Goal: Book appointment/travel/reservation

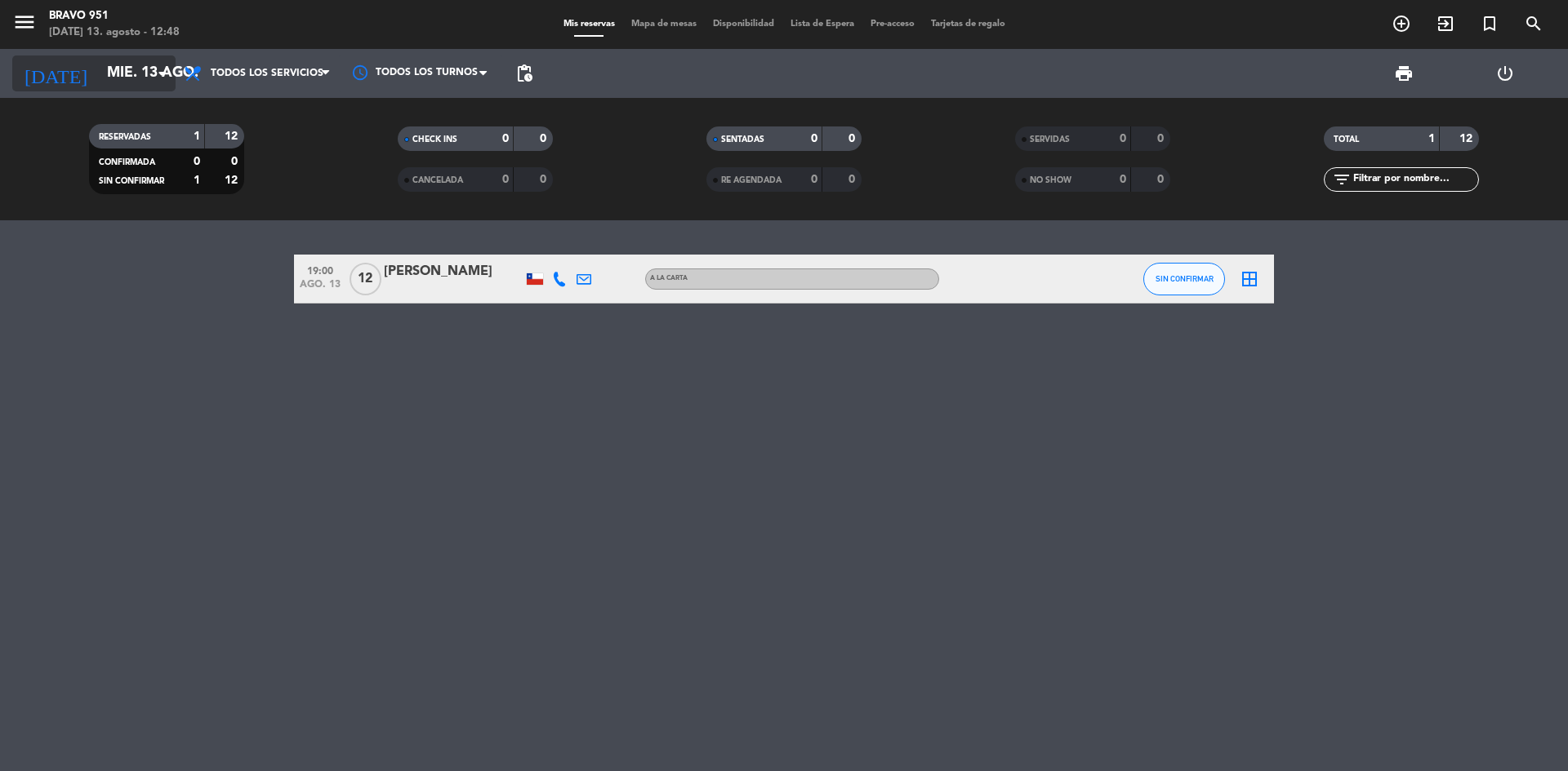
click at [127, 83] on input "mié. 13 ago." at bounding box center [193, 73] width 189 height 32
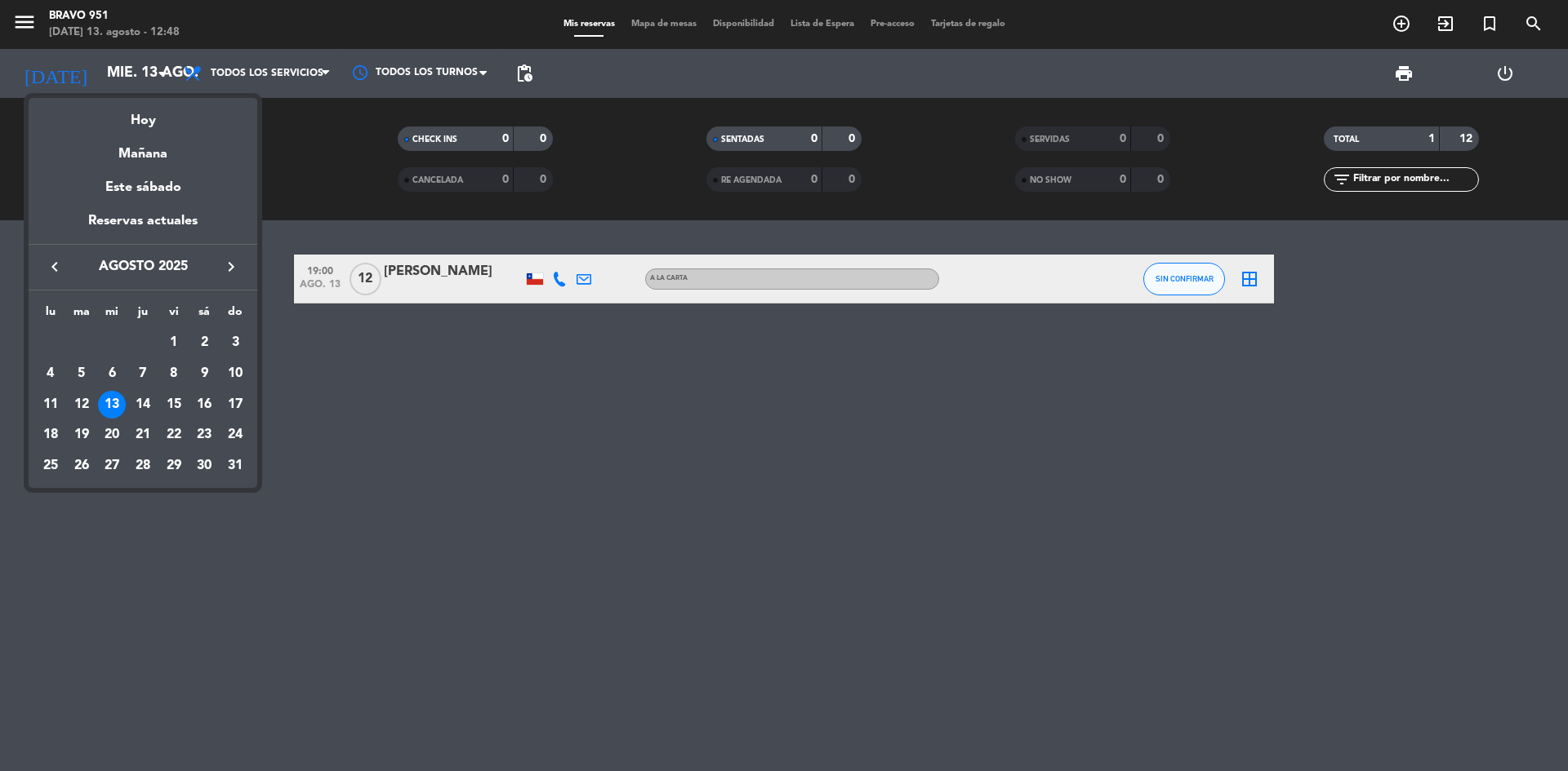
click at [137, 405] on div "14" at bounding box center [142, 405] width 28 height 28
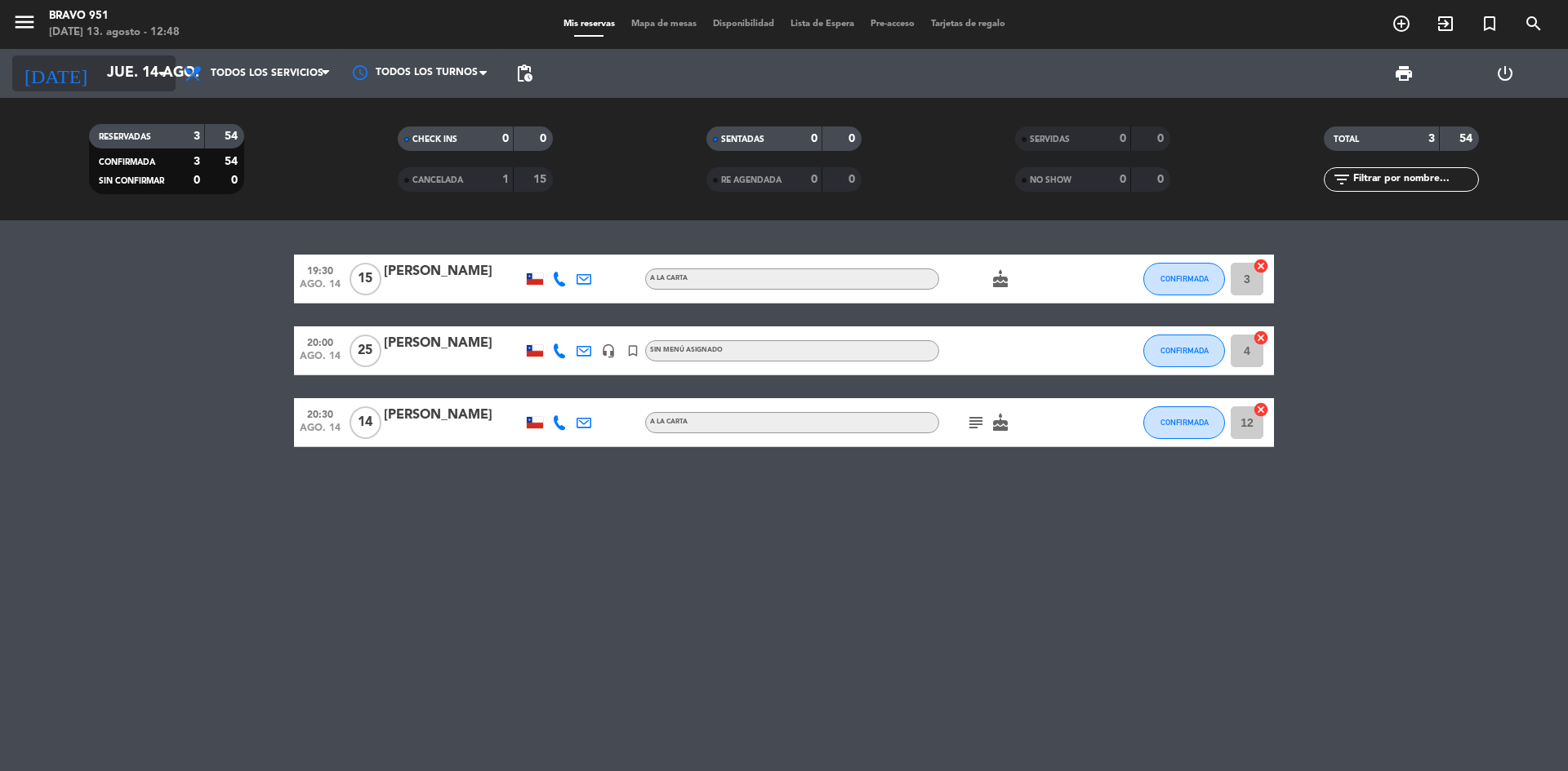
click at [99, 75] on input "jue. 14 ago." at bounding box center [193, 73] width 189 height 32
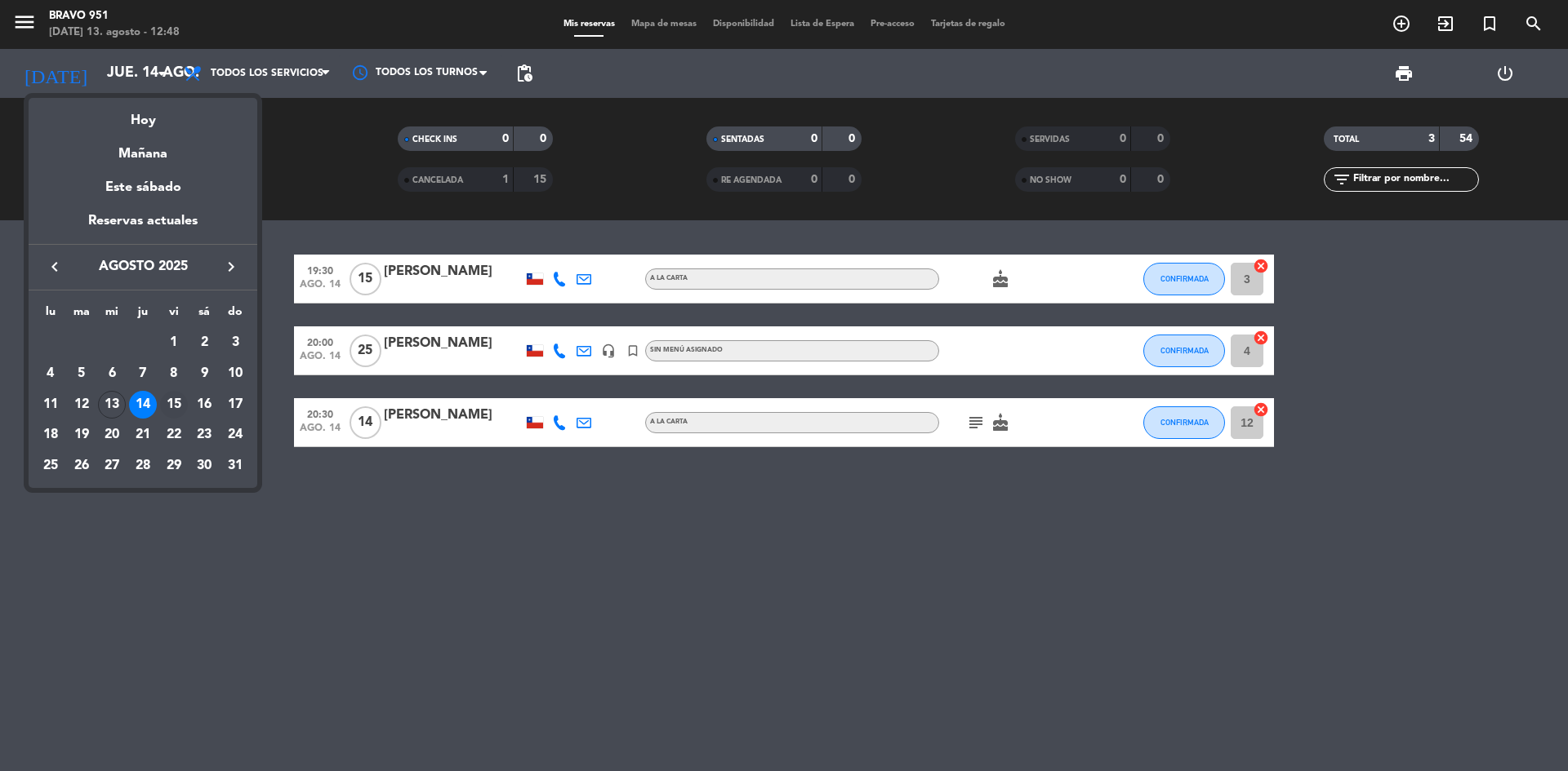
click at [173, 406] on div "15" at bounding box center [174, 405] width 28 height 28
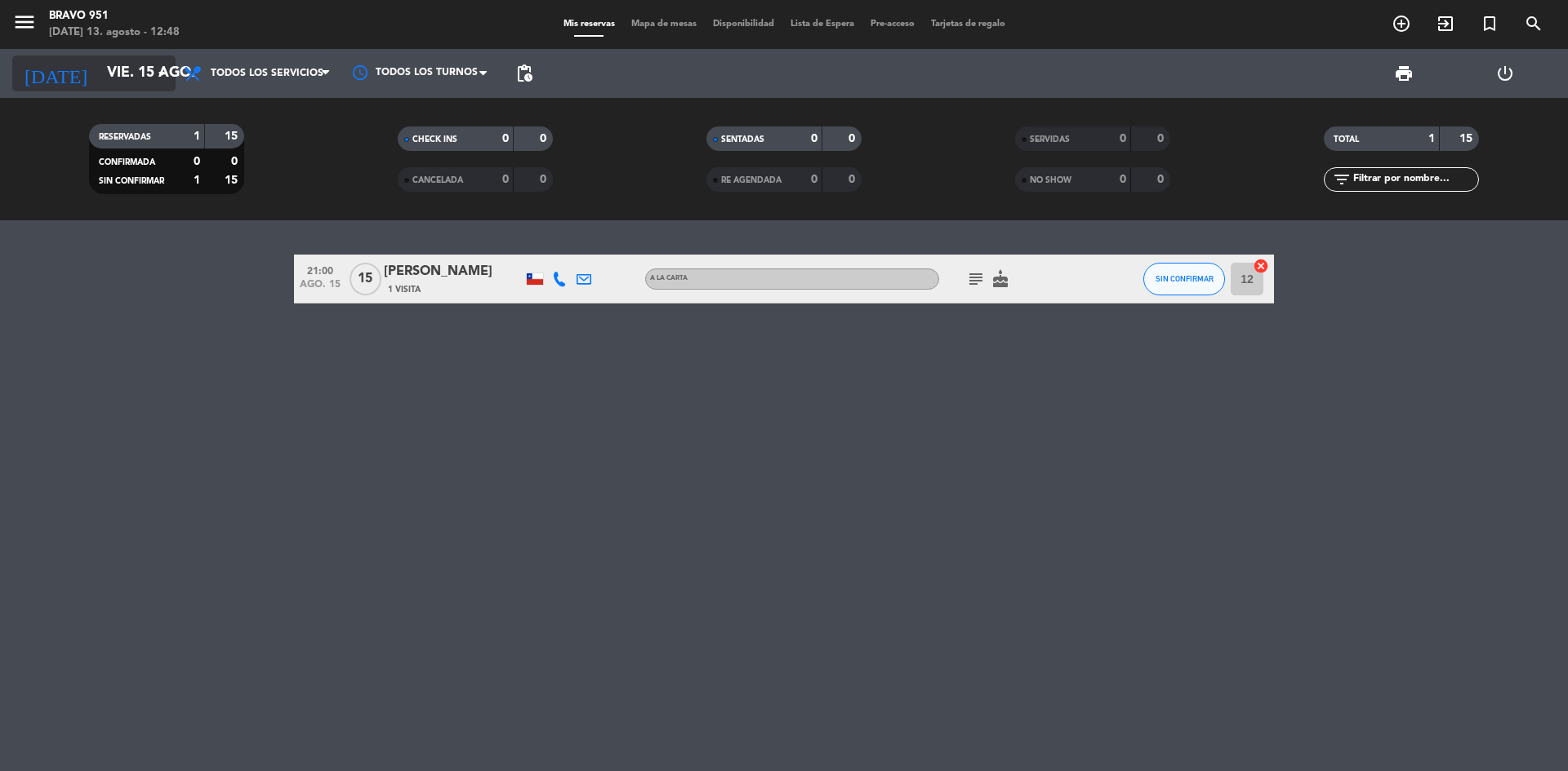
click at [135, 67] on input "vie. 15 ago." at bounding box center [193, 73] width 189 height 32
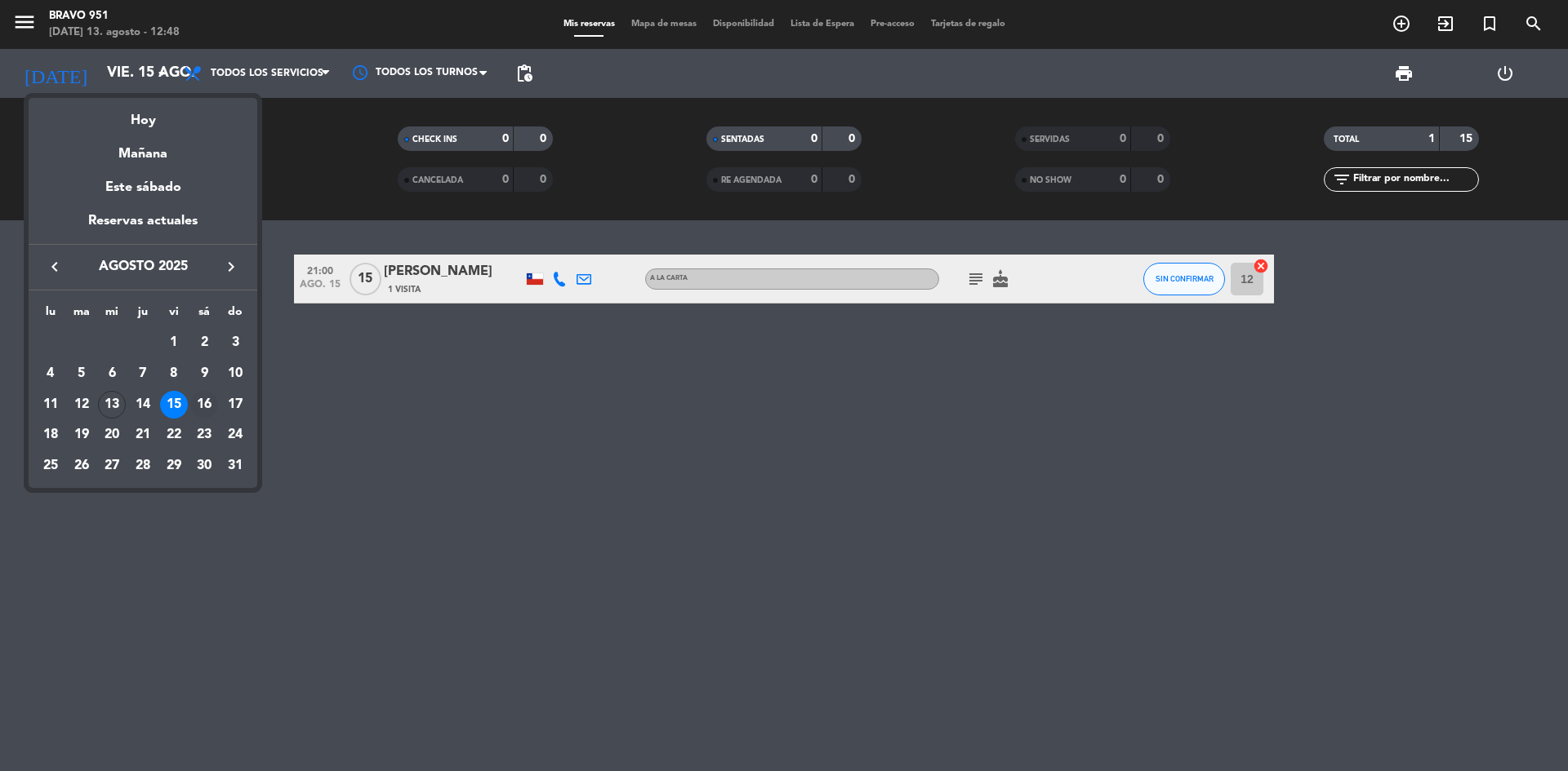
click at [197, 405] on div "16" at bounding box center [204, 405] width 28 height 28
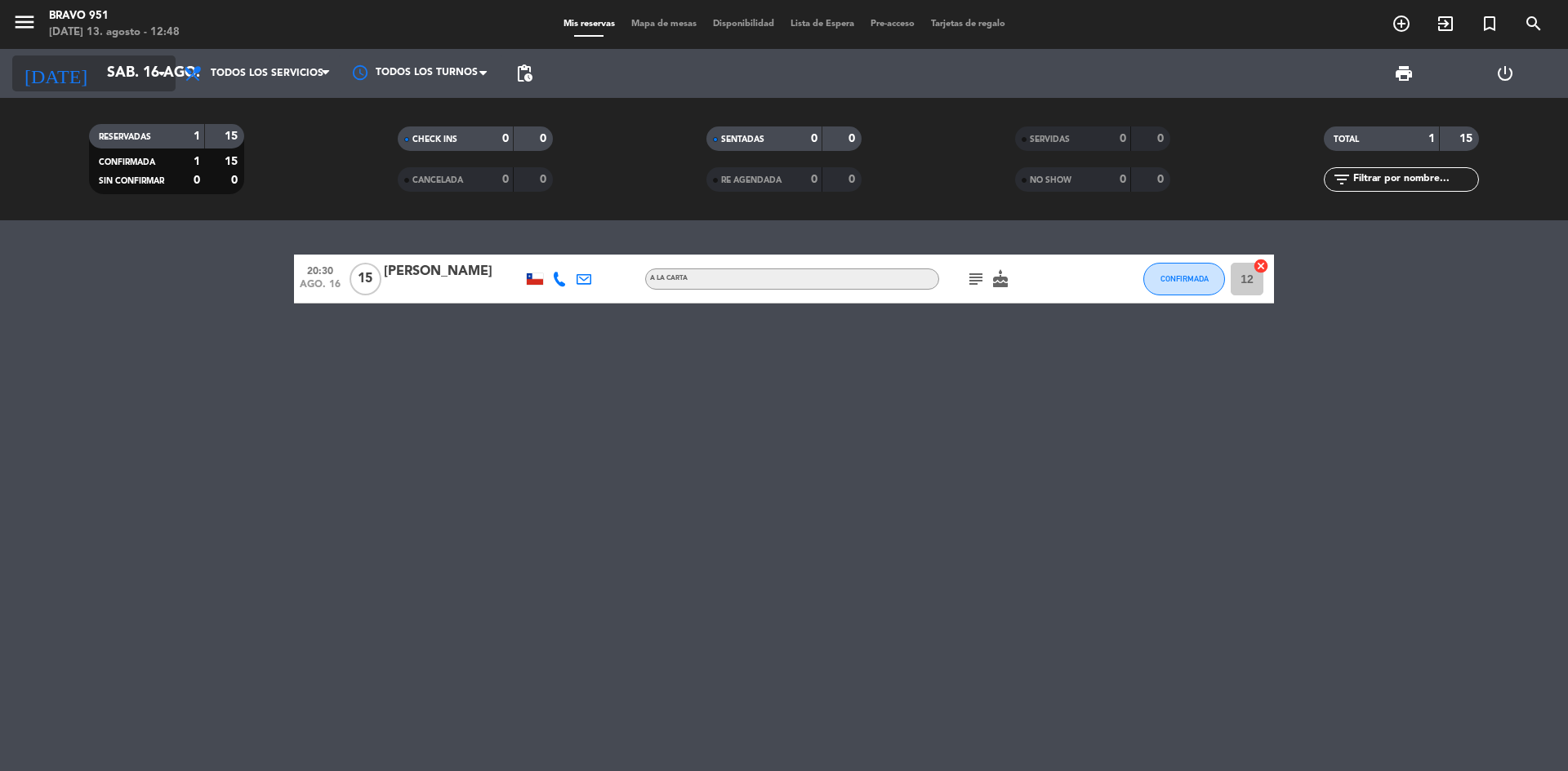
click at [161, 64] on icon "arrow_drop_down" at bounding box center [161, 73] width 20 height 20
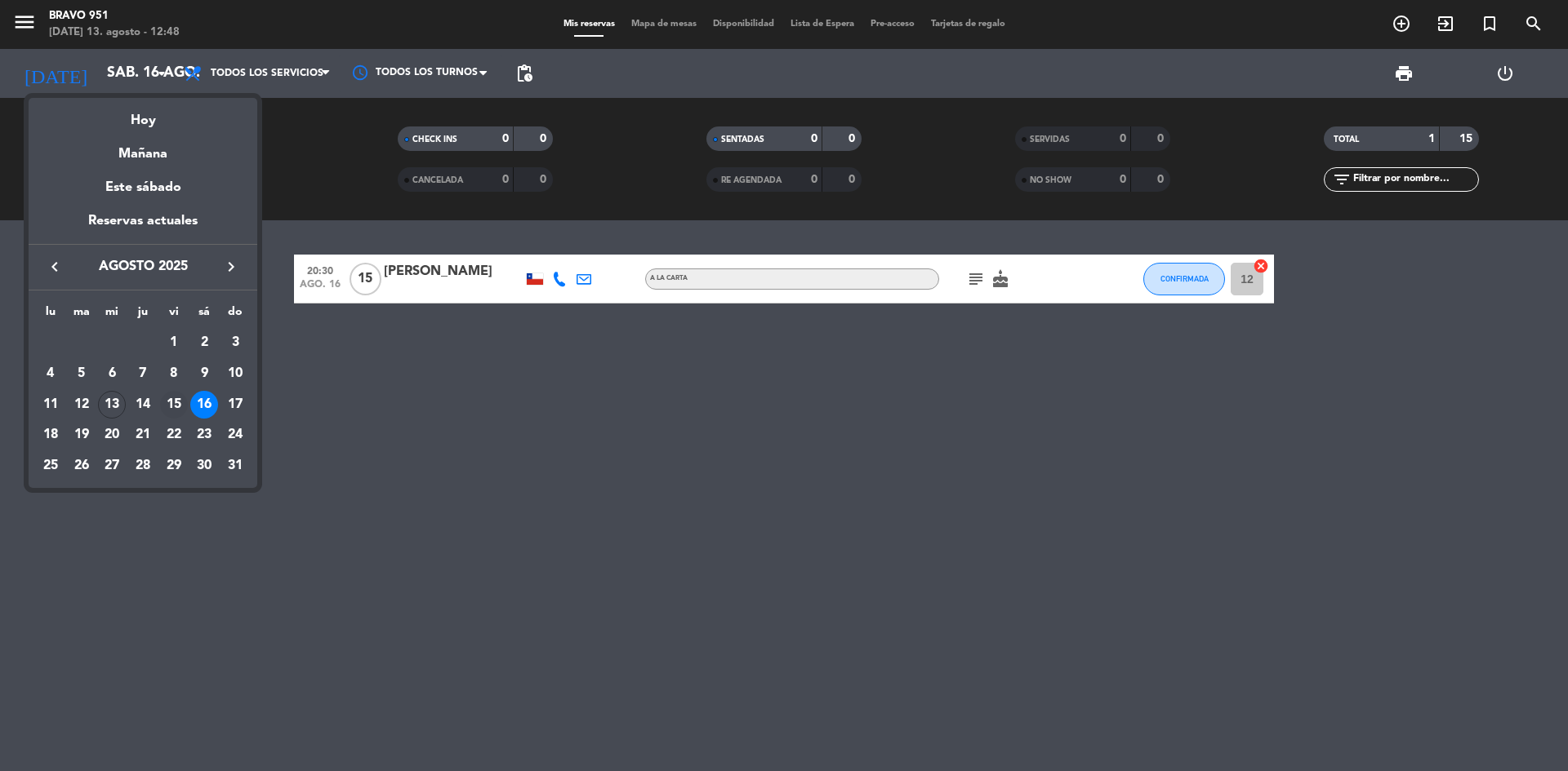
click at [168, 406] on div "15" at bounding box center [174, 405] width 28 height 28
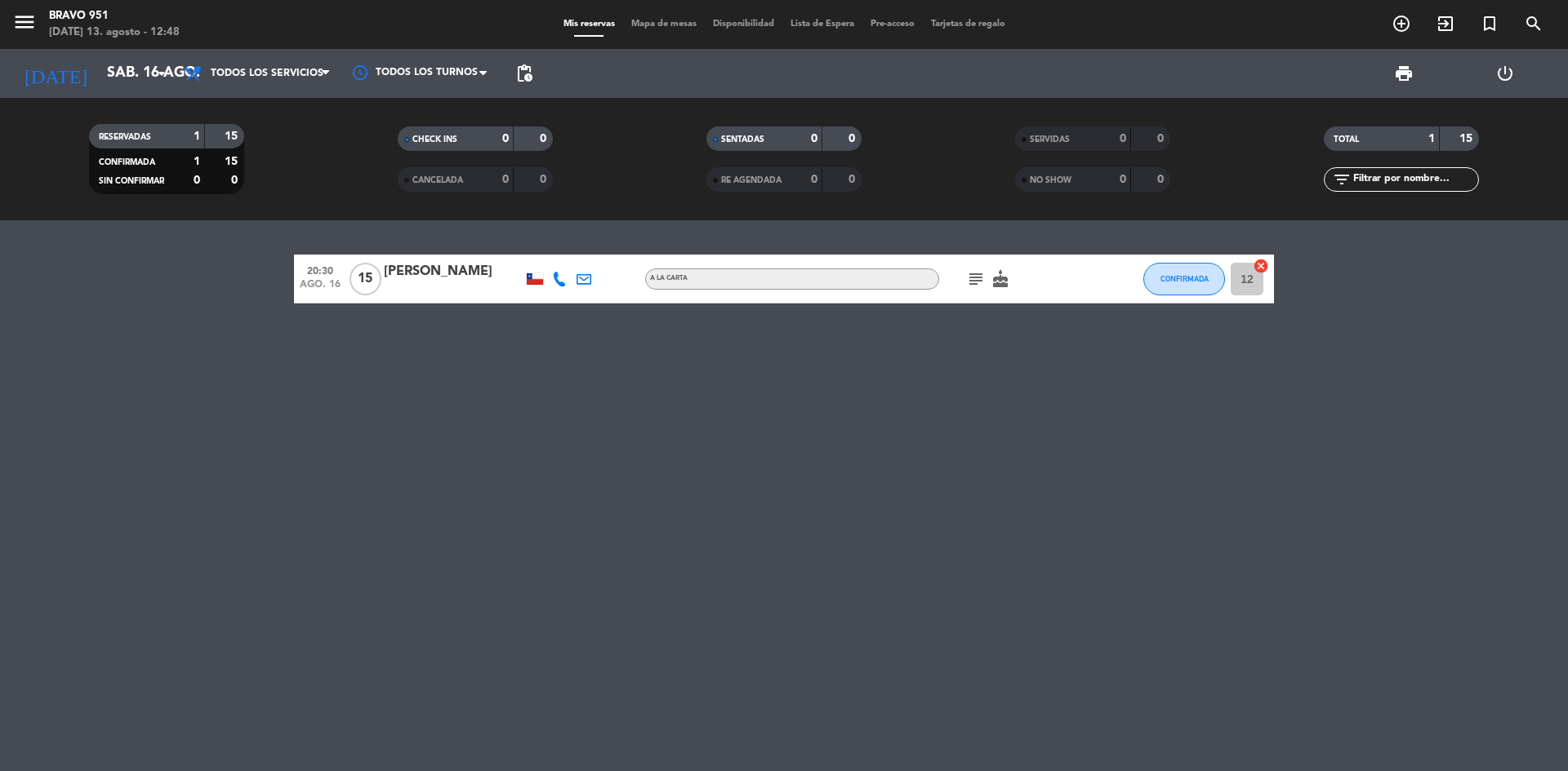
type input "vie. 15 ago."
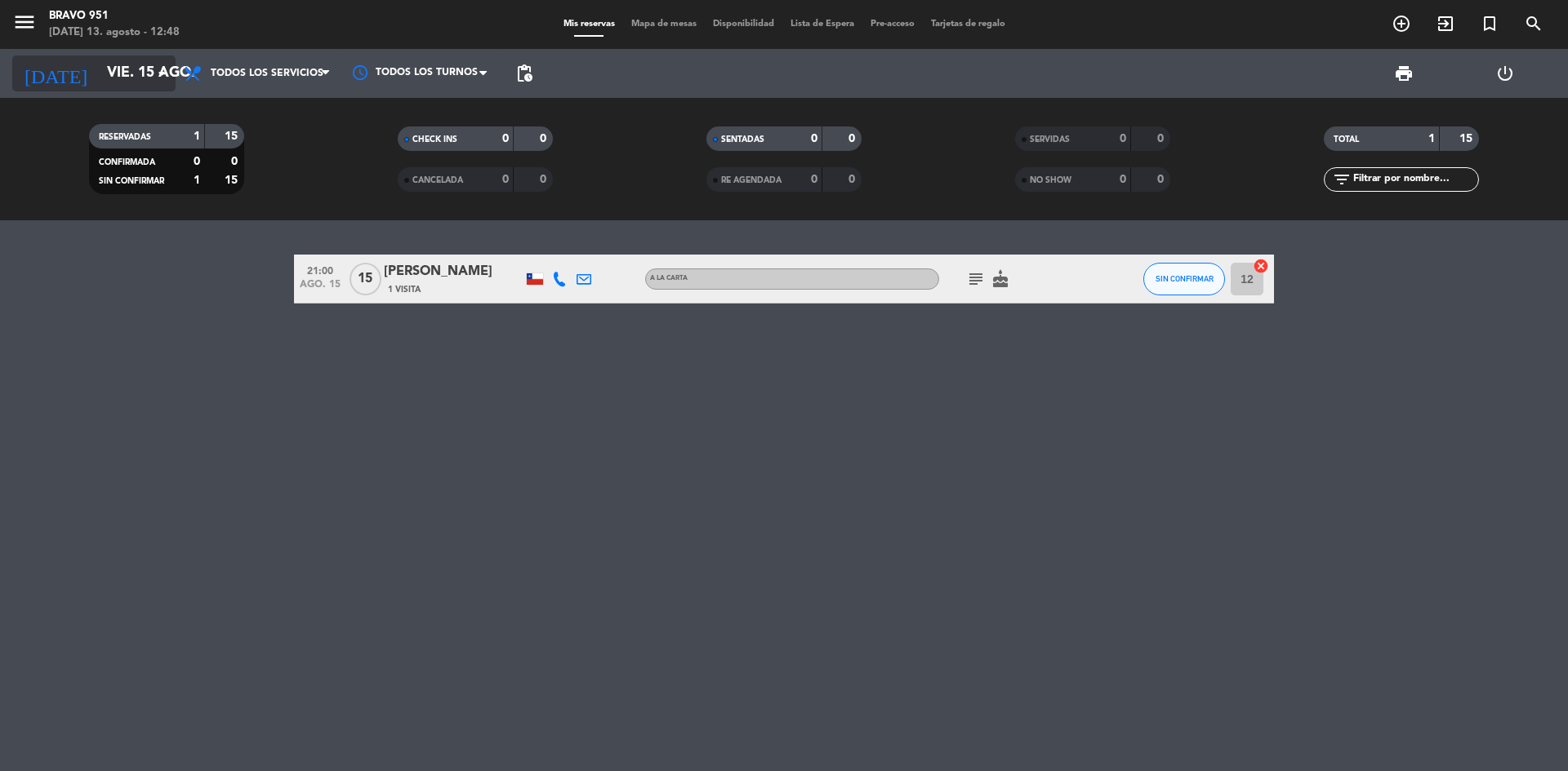
click at [127, 78] on input "vie. 15 ago." at bounding box center [193, 73] width 189 height 32
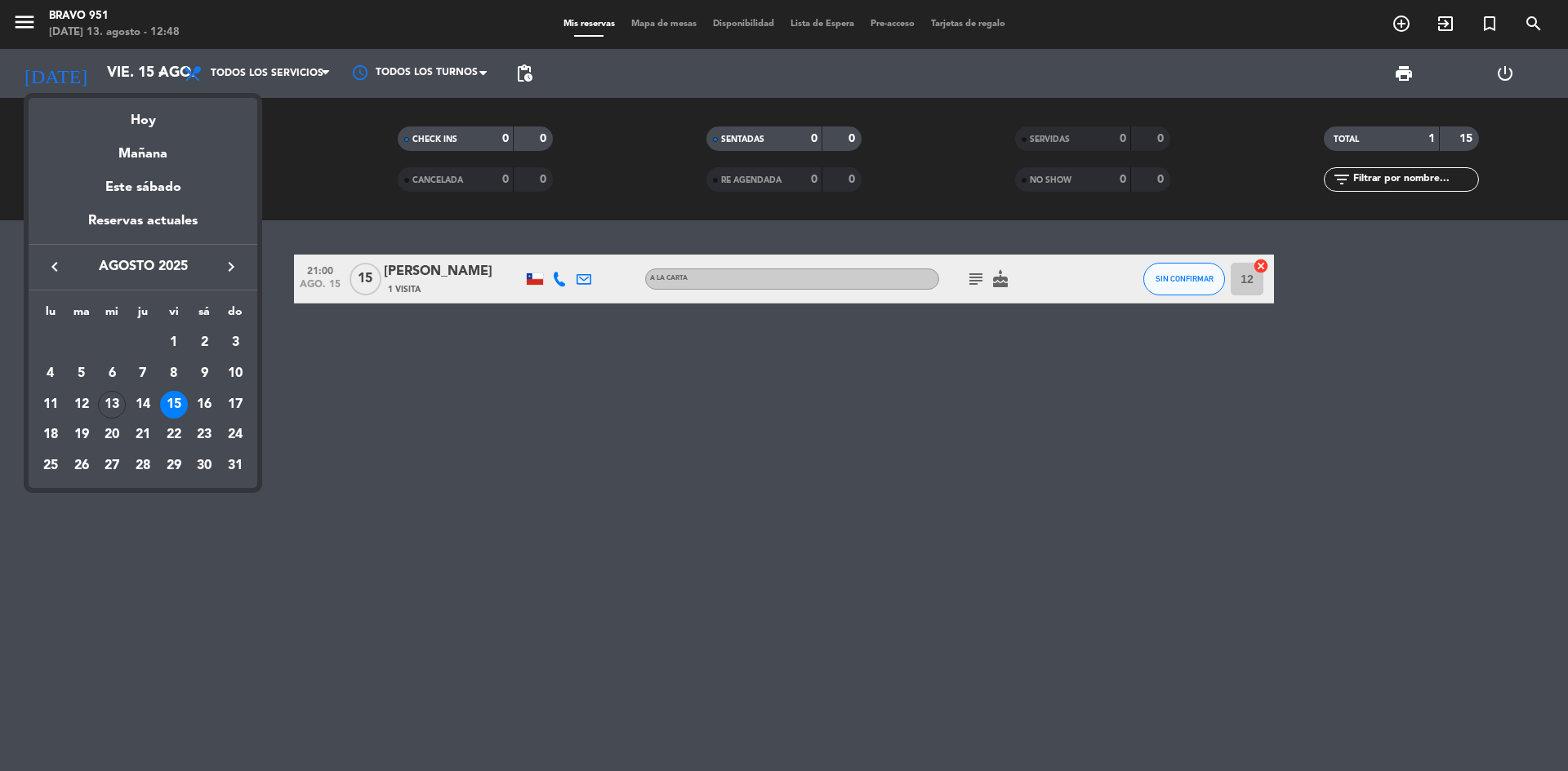
drag, startPoint x: 563, startPoint y: 480, endPoint x: 551, endPoint y: 480, distance: 12.0
click at [552, 480] on div at bounding box center [784, 385] width 1568 height 771
